Goal: Transaction & Acquisition: Purchase product/service

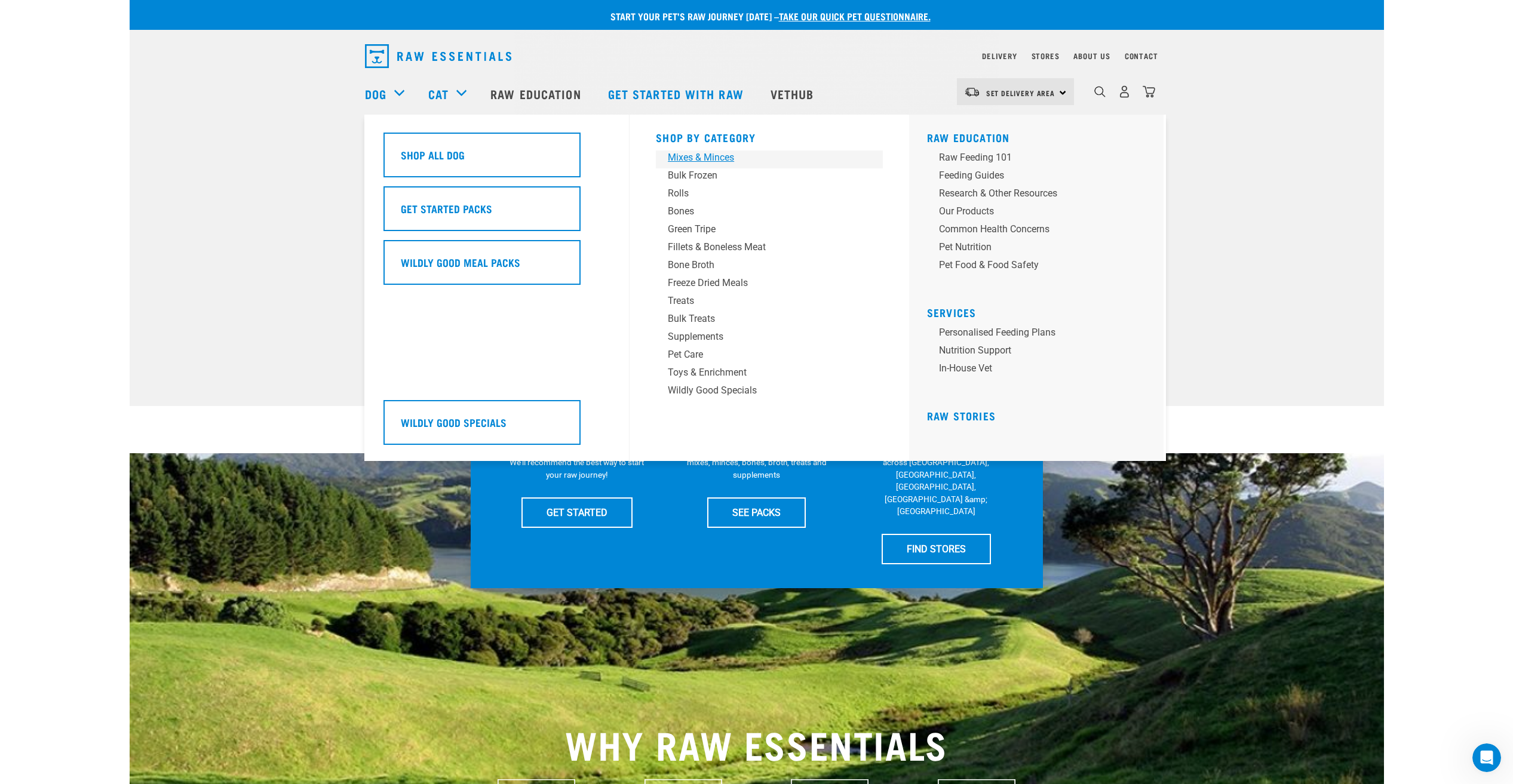
click at [699, 157] on div "Mixes & Minces" at bounding box center [761, 157] width 186 height 14
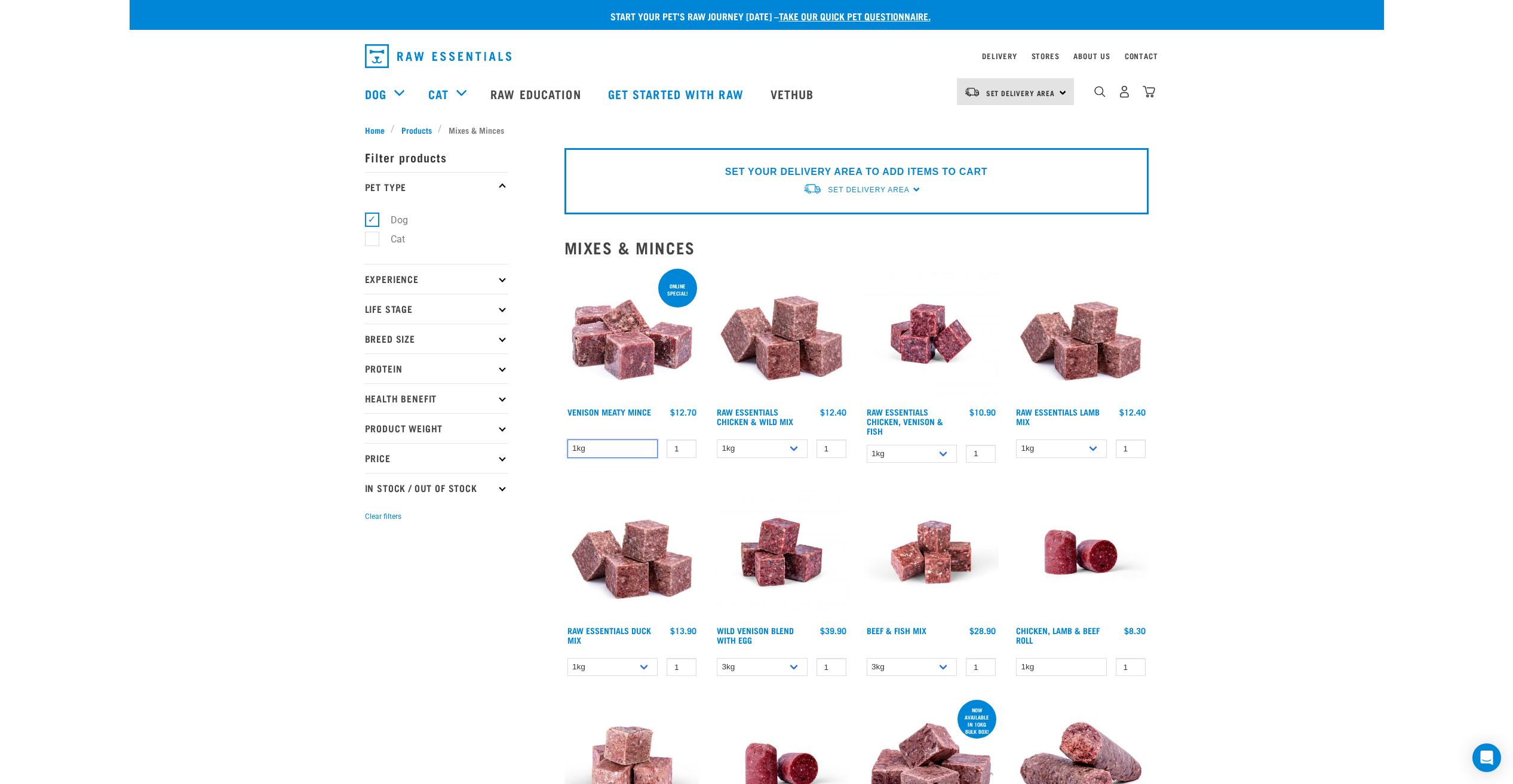
click at [642, 448] on select "1kg" at bounding box center [612, 449] width 91 height 19
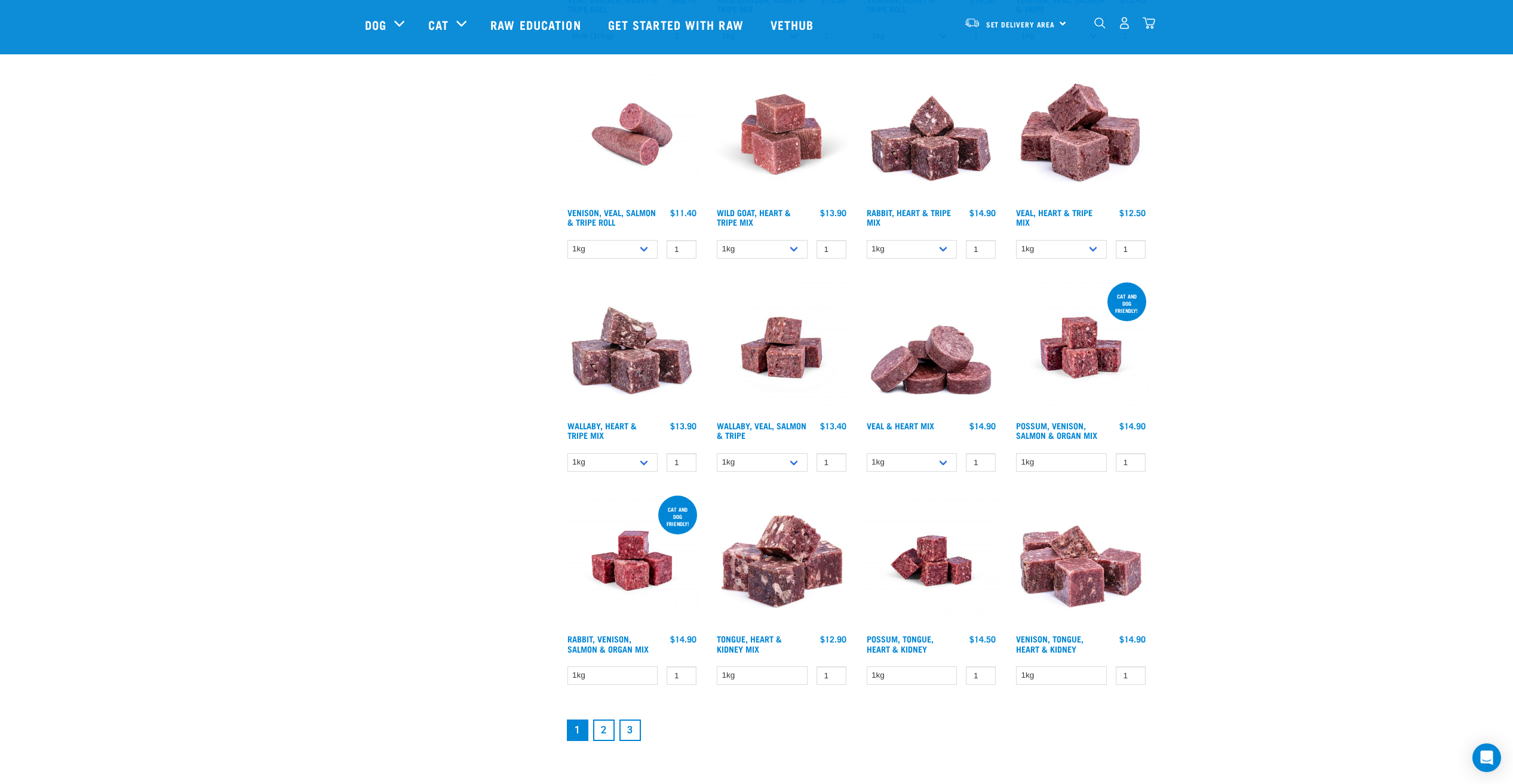
scroll to position [1194, 0]
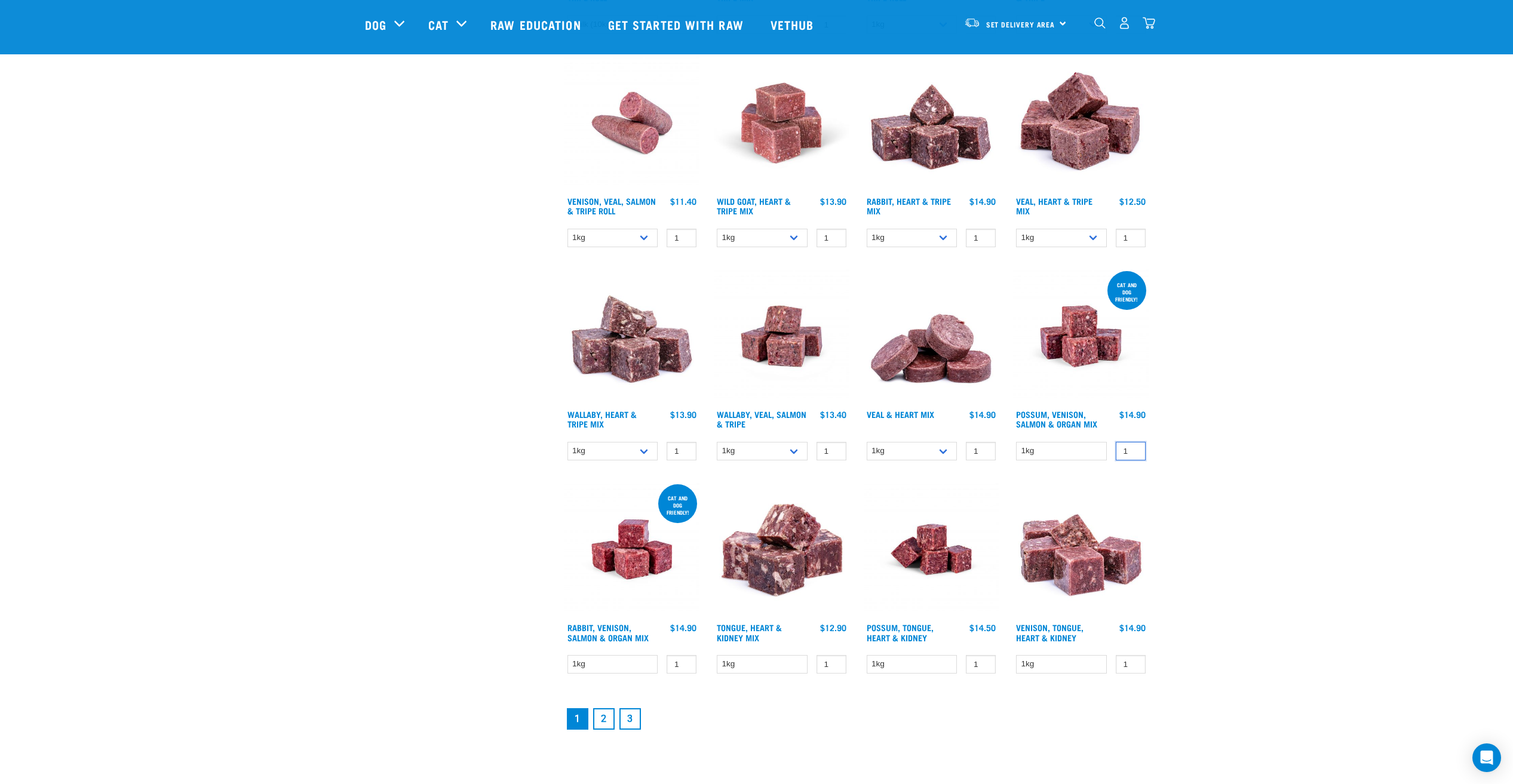
click at [1512, 436] on html "Start your pet’s raw journey [DATE] – take our quick pet questionnaire. Deliver…" at bounding box center [756, 148] width 1513 height 2686
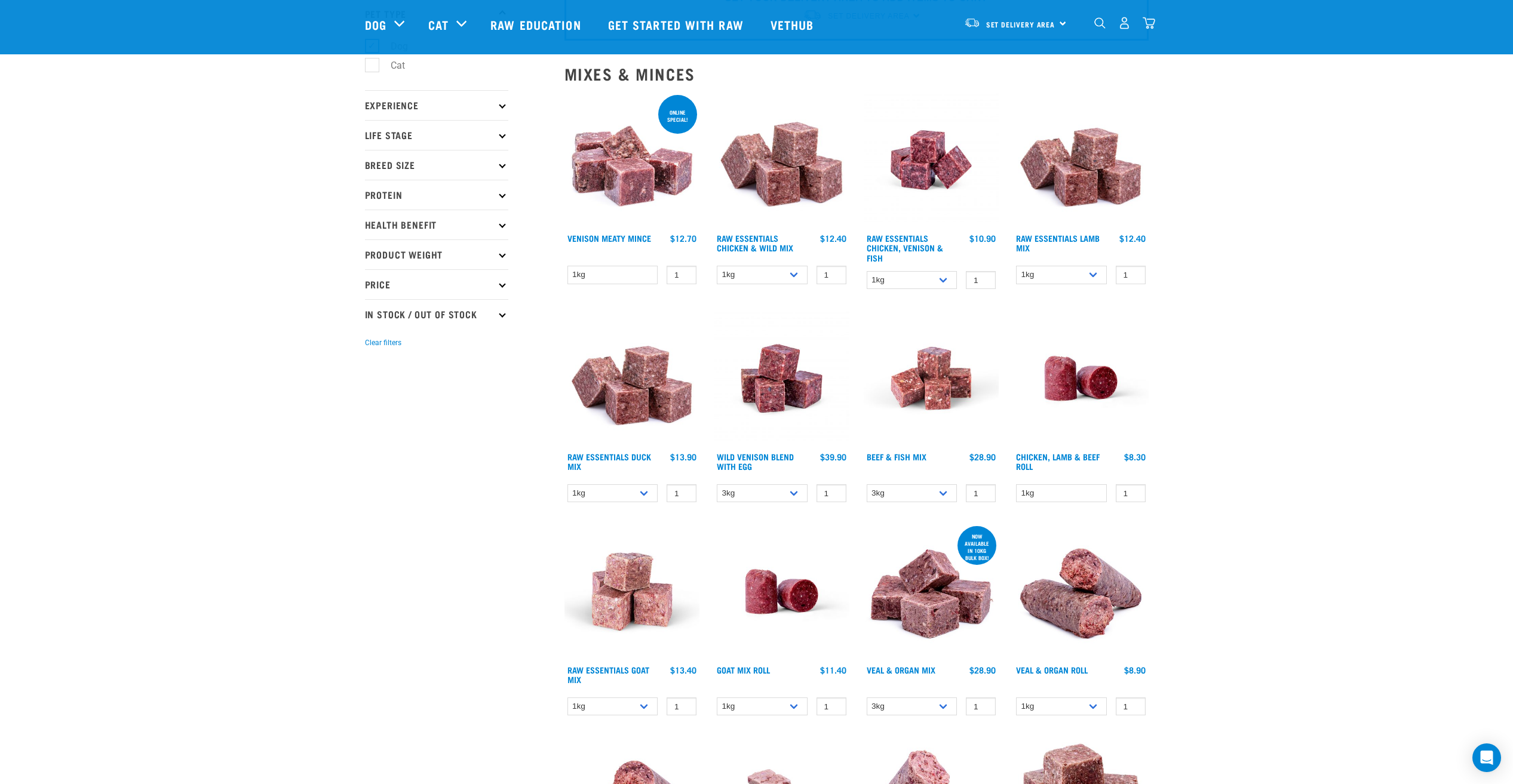
scroll to position [0, 0]
